Goal: Information Seeking & Learning: Learn about a topic

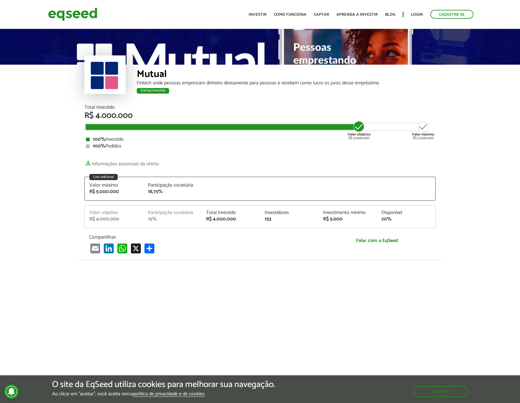
click at [116, 82] on div at bounding box center [104, 74] width 41 height 39
click at [153, 90] on div "Startup investida" at bounding box center [153, 91] width 32 height 6
